Goal: Transaction & Acquisition: Purchase product/service

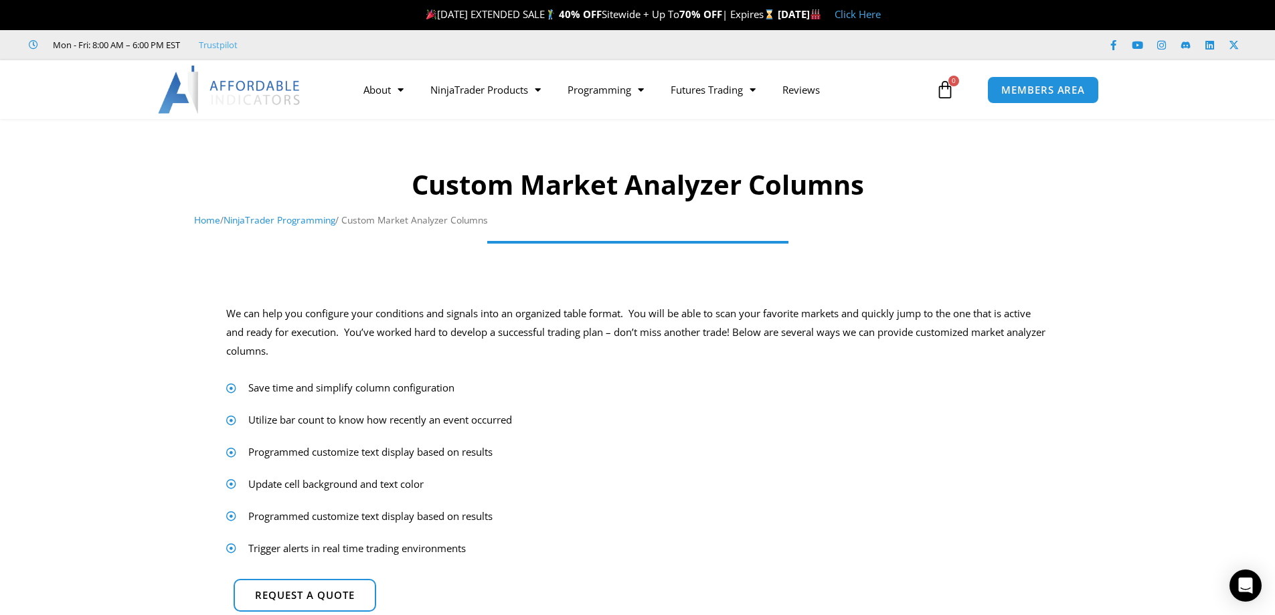
click at [282, 220] on link "NinjaTrader Programming" at bounding box center [280, 220] width 112 height 13
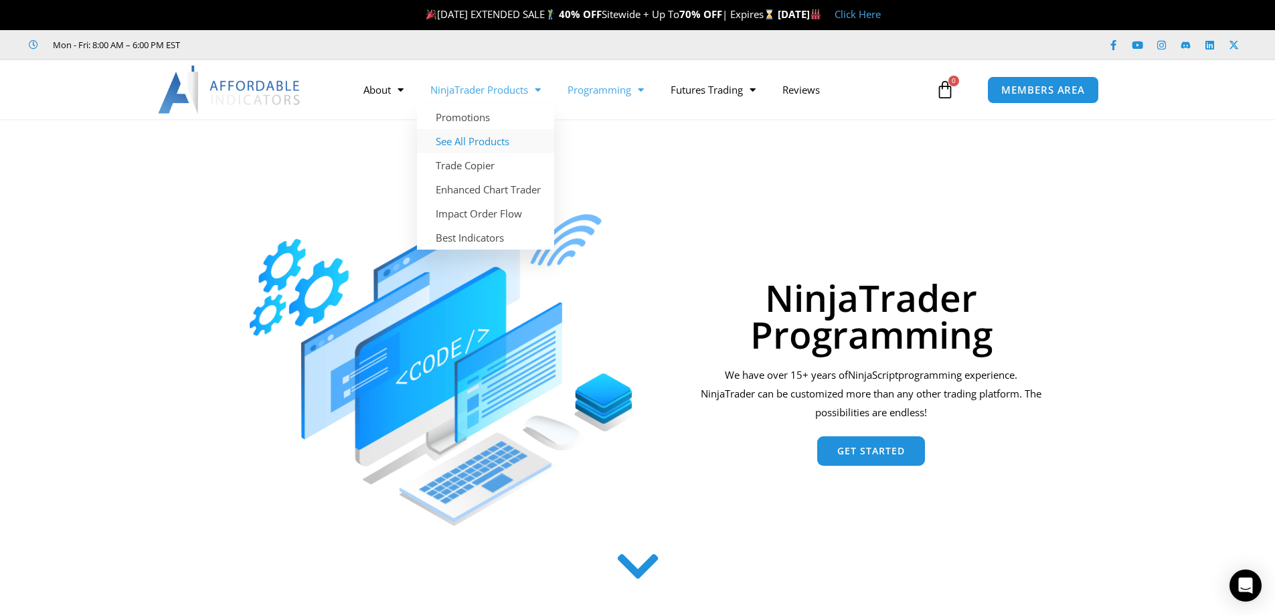
click at [501, 143] on link "See All Products" at bounding box center [485, 141] width 137 height 24
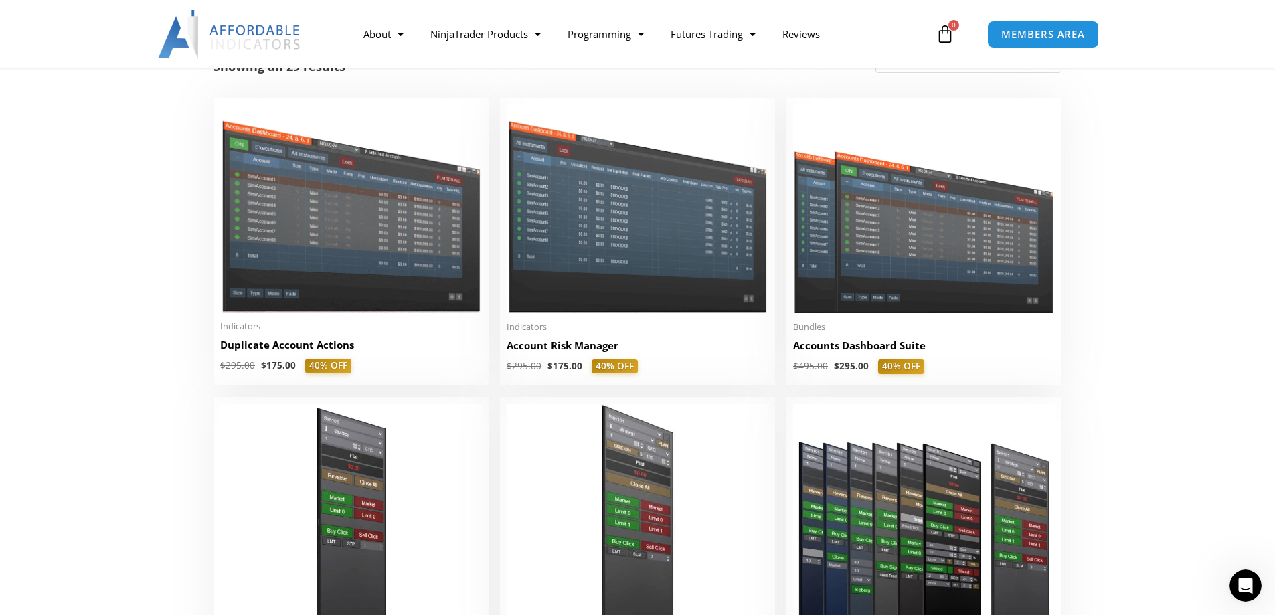
scroll to position [268, 0]
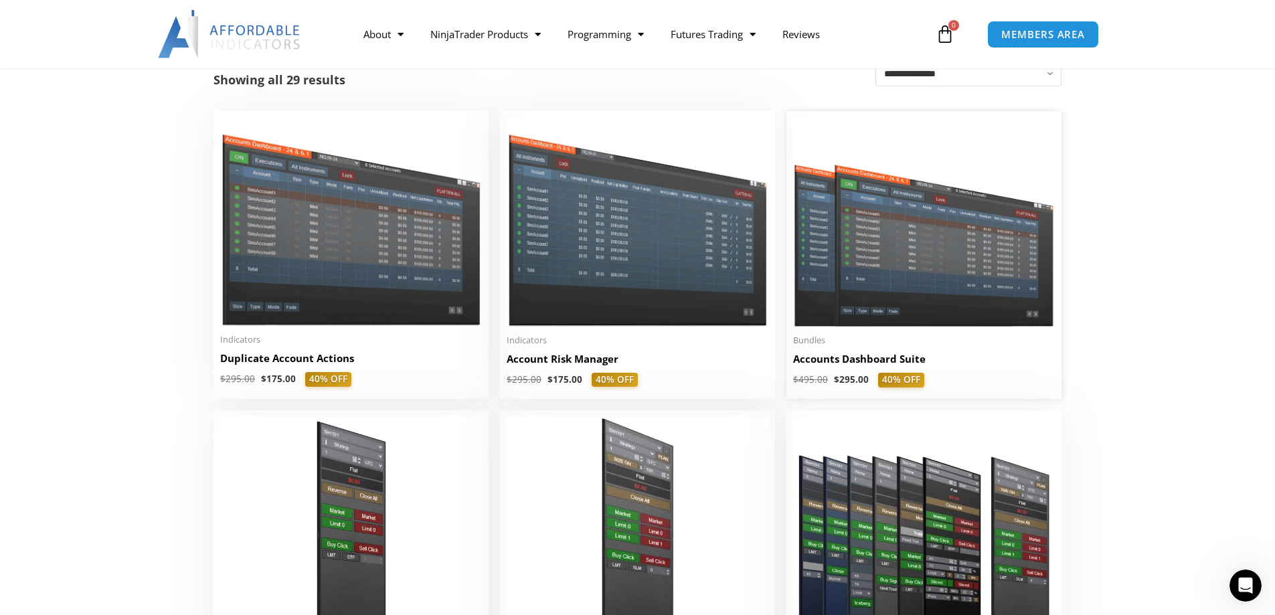
click at [910, 271] on img at bounding box center [924, 222] width 262 height 209
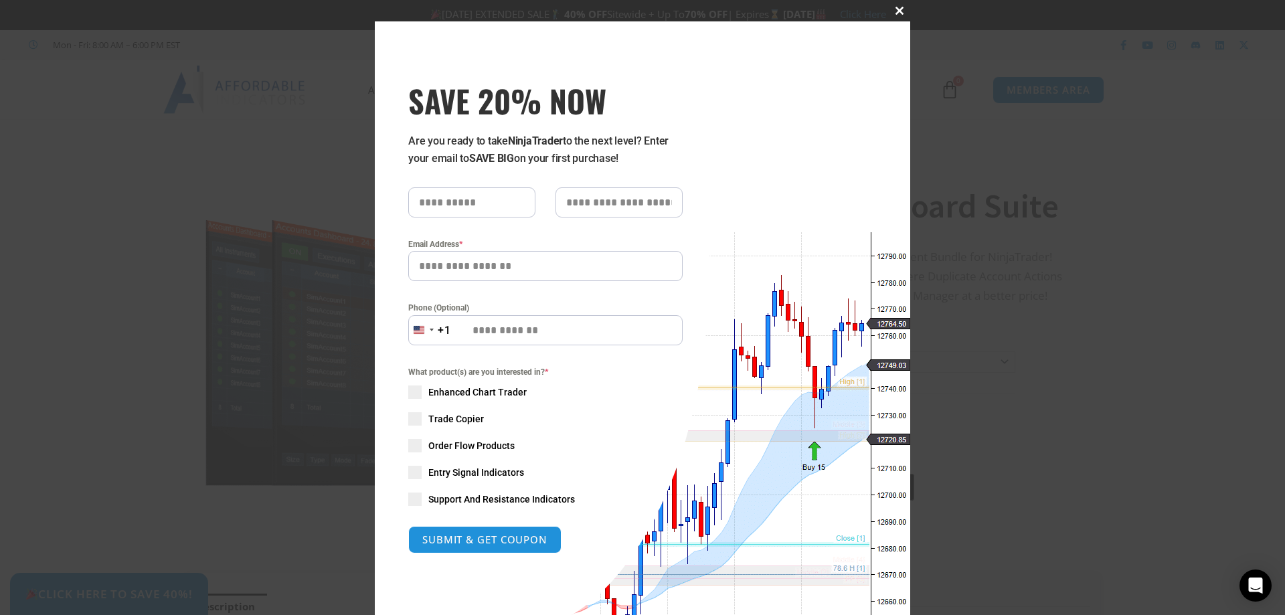
click at [890, 9] on span at bounding box center [899, 11] width 21 height 8
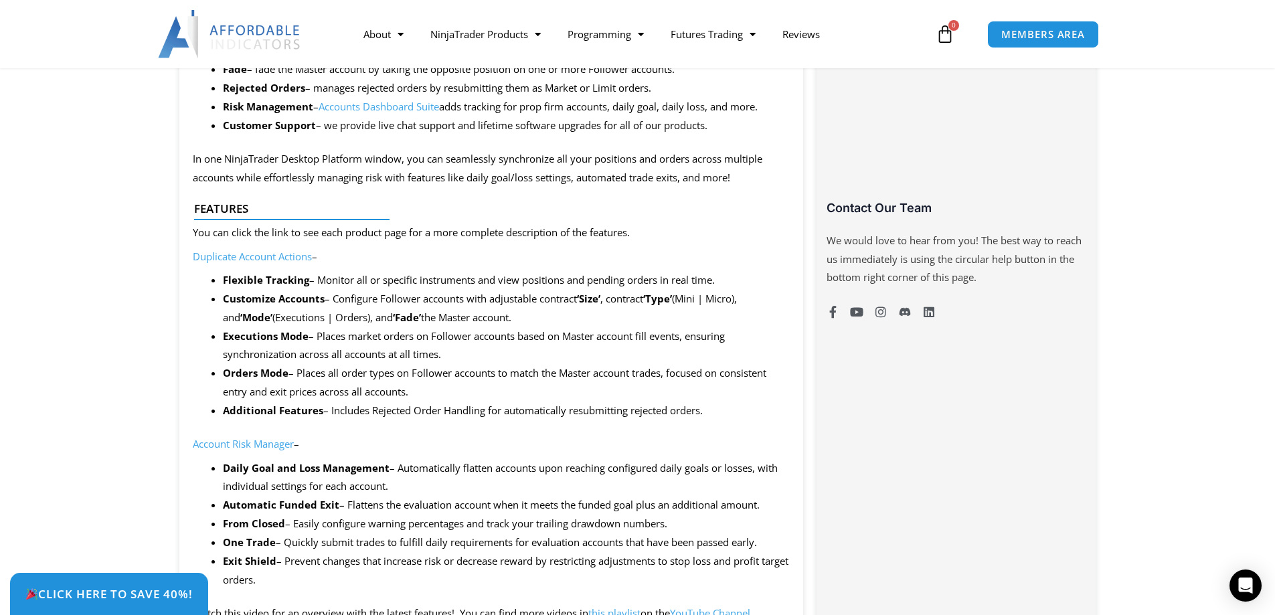
scroll to position [1272, 0]
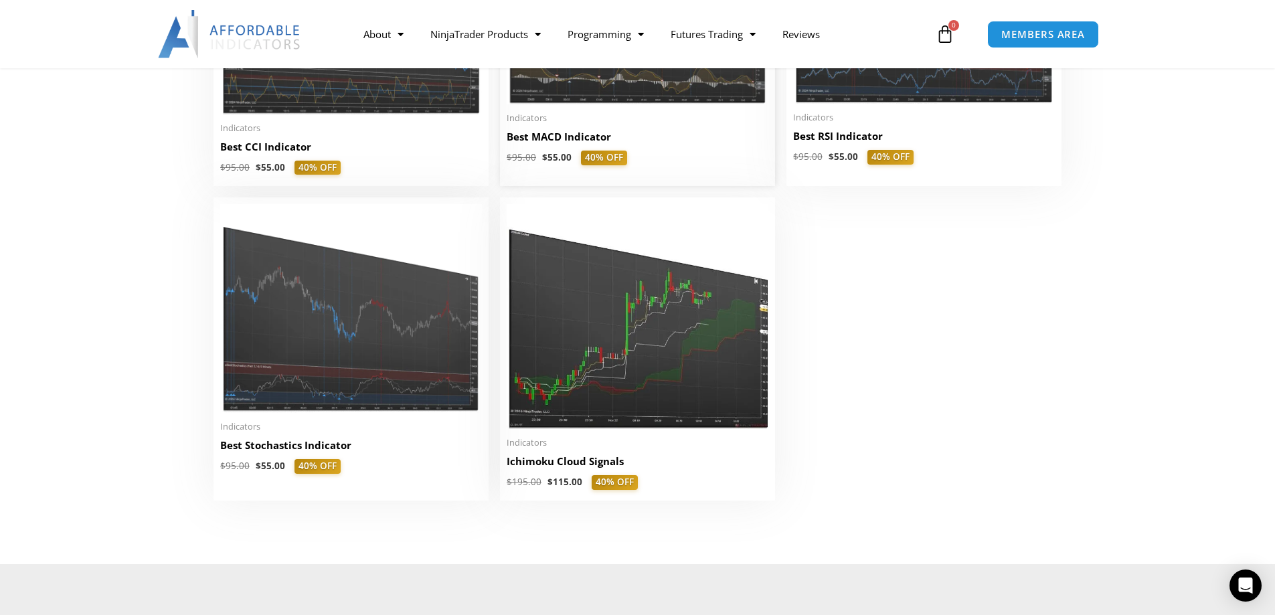
scroll to position [2977, 0]
